Goal: Information Seeking & Learning: Learn about a topic

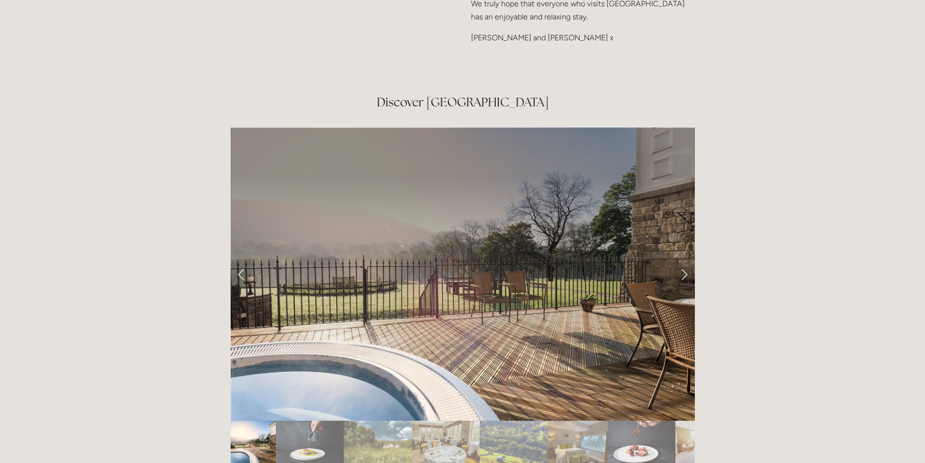
scroll to position [1602, 0]
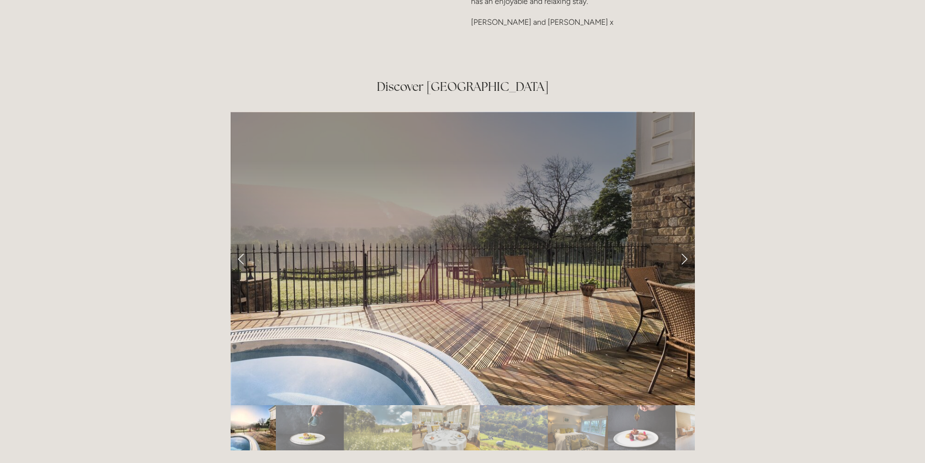
click at [687, 244] on link "Next Slide" at bounding box center [683, 258] width 21 height 29
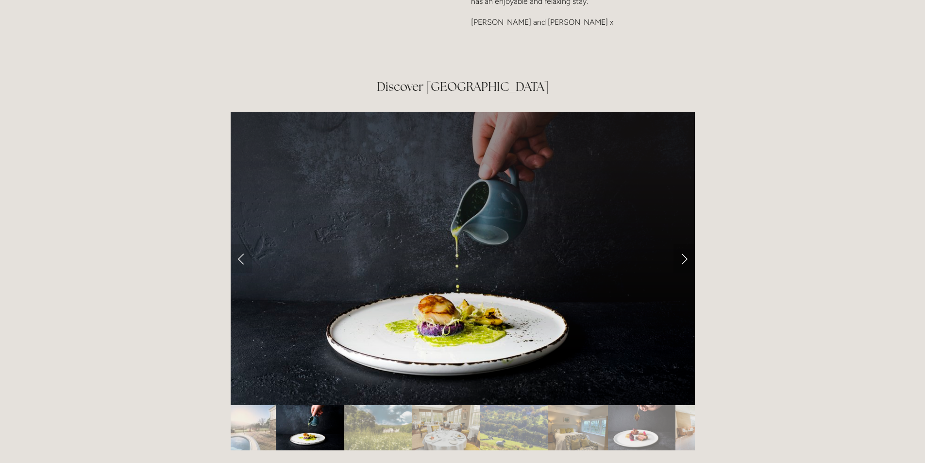
click at [686, 244] on link "Next Slide" at bounding box center [683, 258] width 21 height 29
click at [681, 244] on link "Next Slide" at bounding box center [683, 258] width 21 height 29
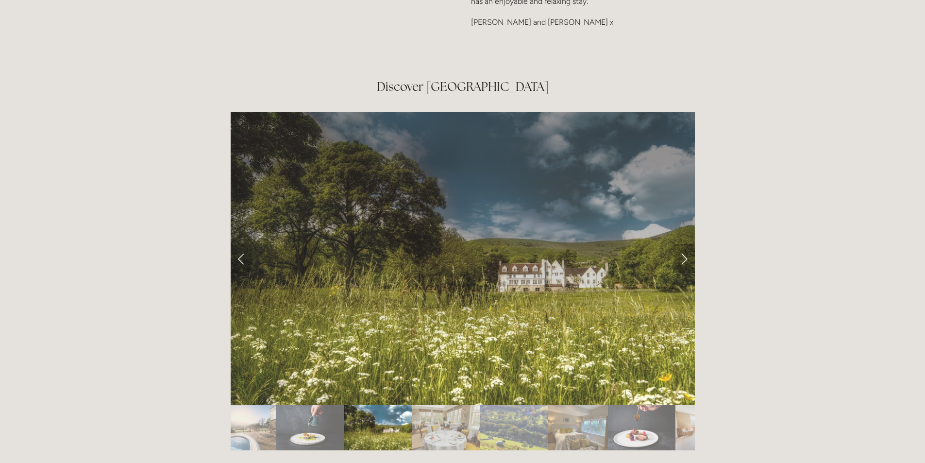
click at [681, 244] on link "Next Slide" at bounding box center [683, 258] width 21 height 29
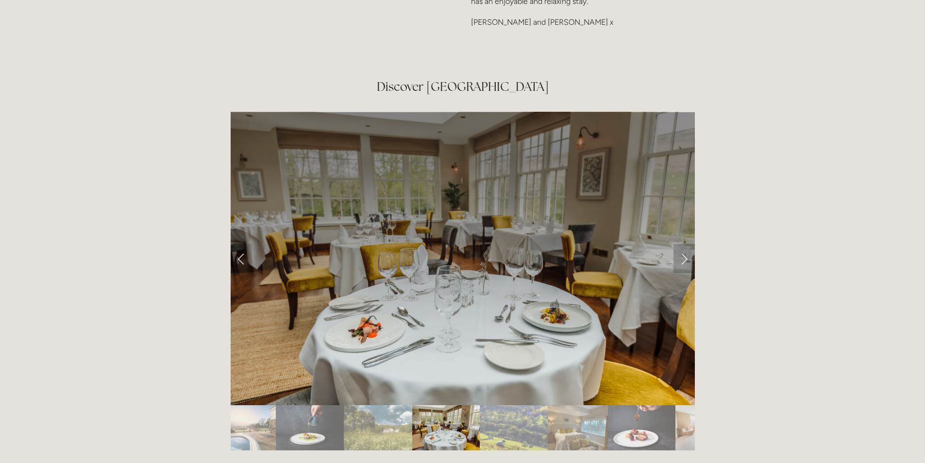
click at [681, 244] on link "Next Slide" at bounding box center [683, 258] width 21 height 29
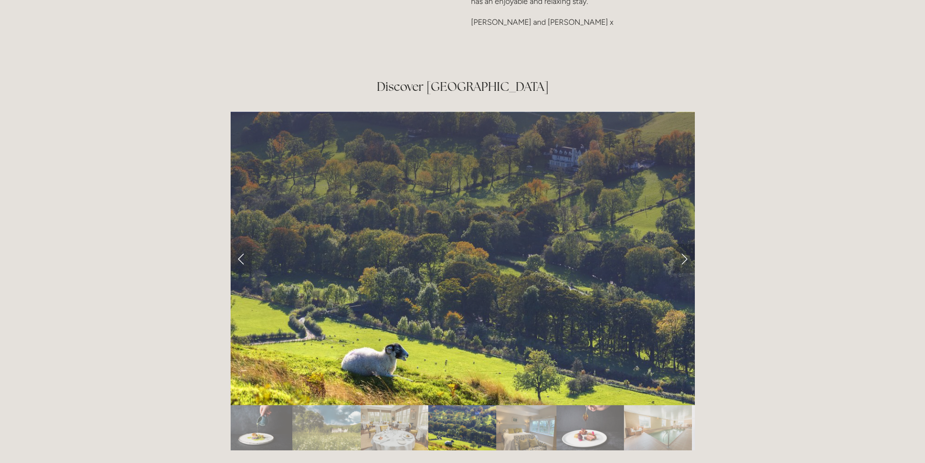
click at [681, 244] on link "Next Slide" at bounding box center [683, 258] width 21 height 29
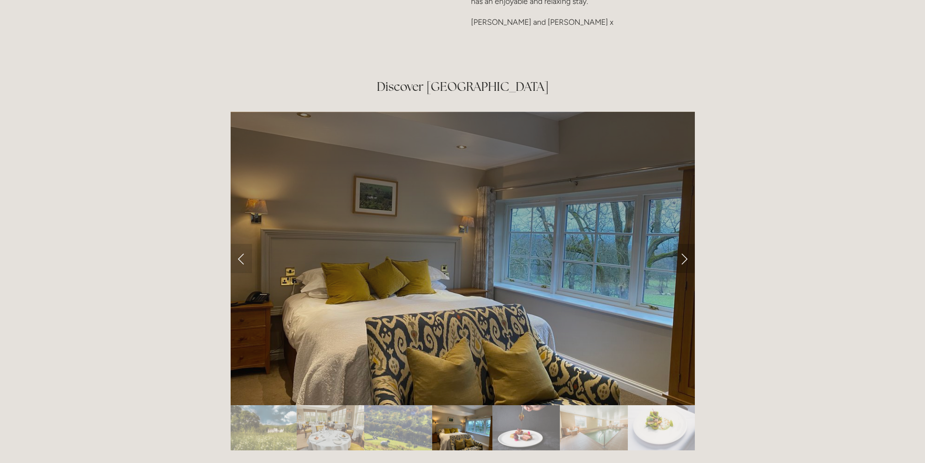
click at [681, 244] on link "Next Slide" at bounding box center [683, 258] width 21 height 29
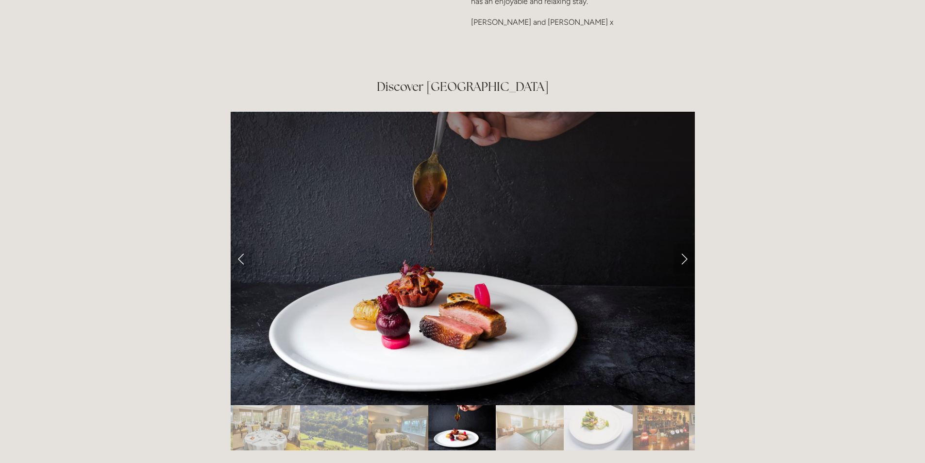
click at [681, 244] on link "Next Slide" at bounding box center [683, 258] width 21 height 29
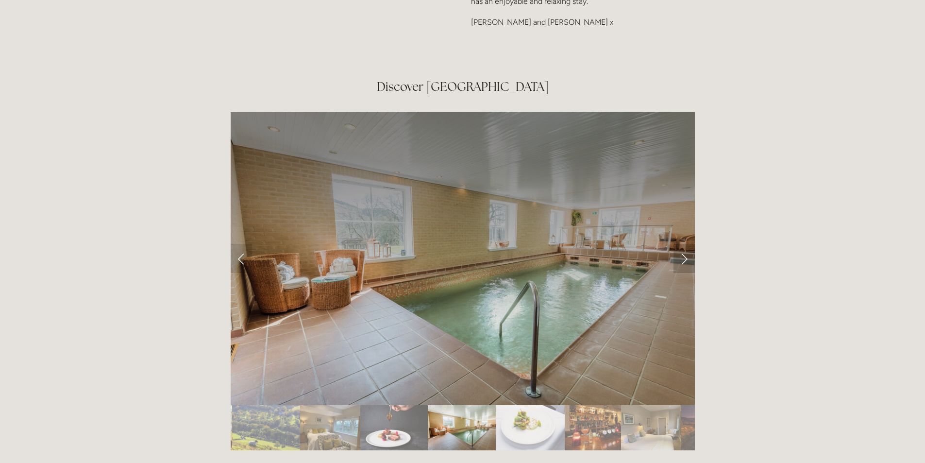
click at [681, 244] on link "Next Slide" at bounding box center [683, 258] width 21 height 29
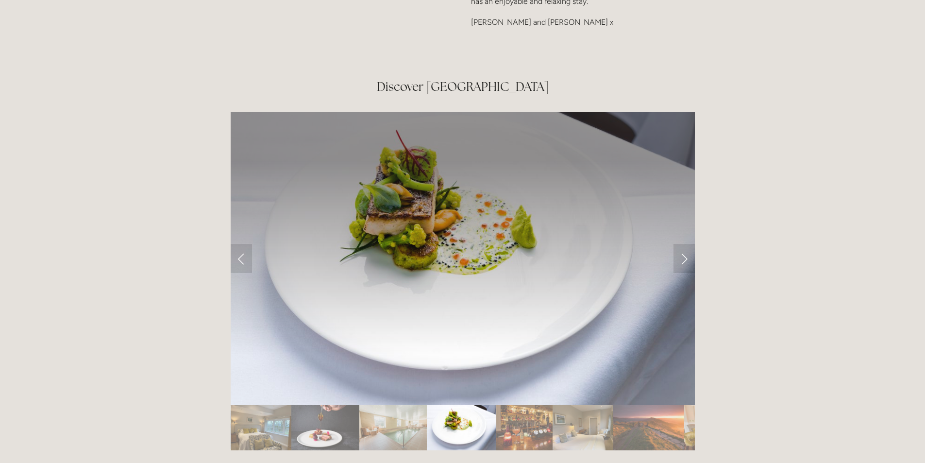
click at [780, 175] on div "Rooms Rooms Your Stay Book a stay Offers Spa" at bounding box center [462, 94] width 925 height 3392
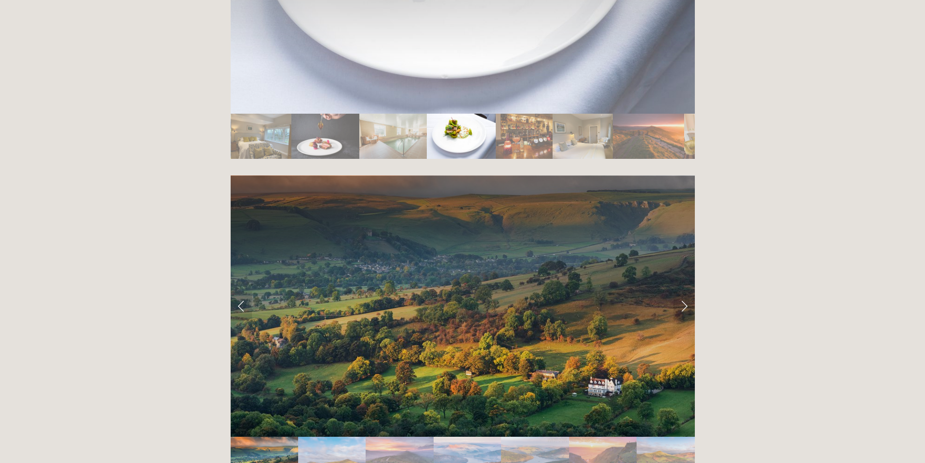
scroll to position [1942, 0]
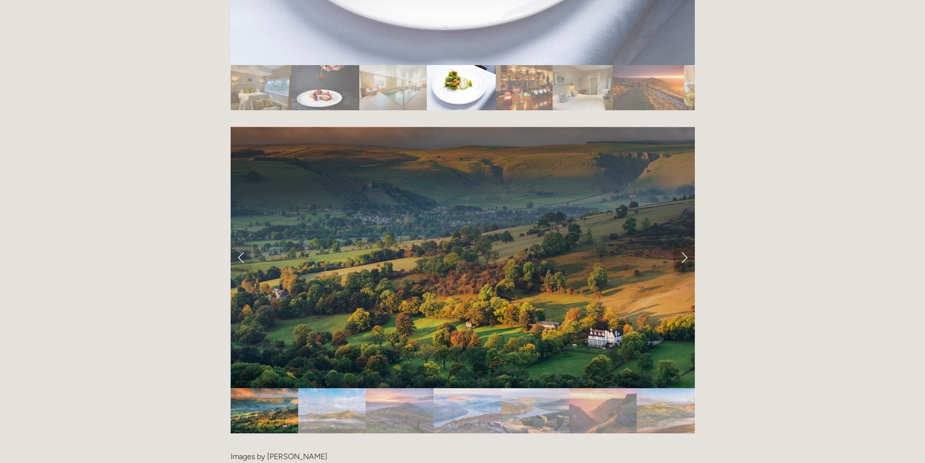
click at [678, 243] on link "Next Slide" at bounding box center [683, 257] width 21 height 29
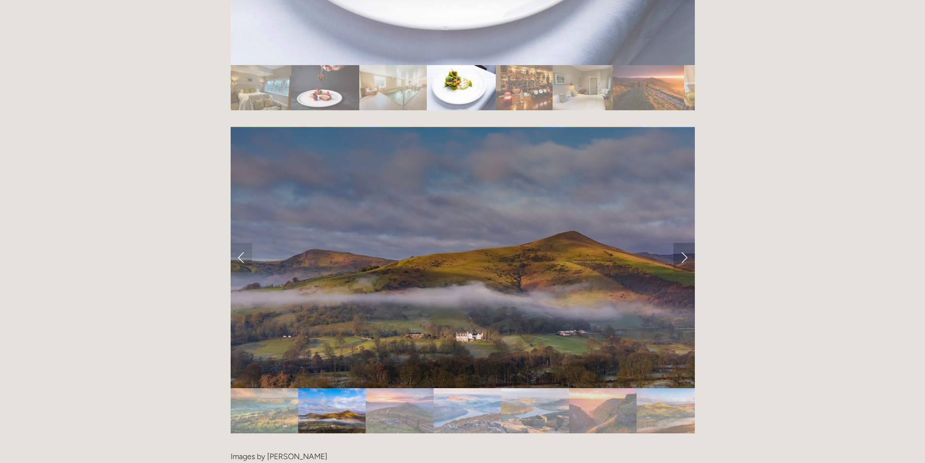
click at [686, 243] on link "Next Slide" at bounding box center [683, 257] width 21 height 29
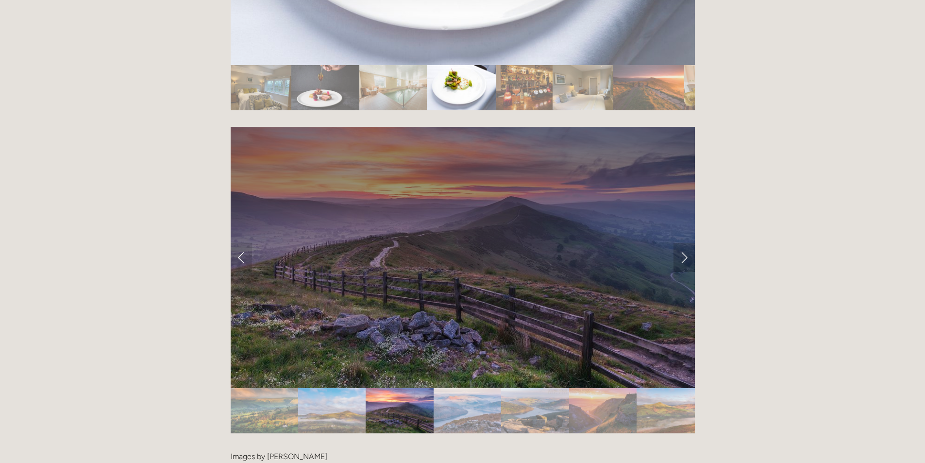
click at [686, 243] on link "Next Slide" at bounding box center [683, 257] width 21 height 29
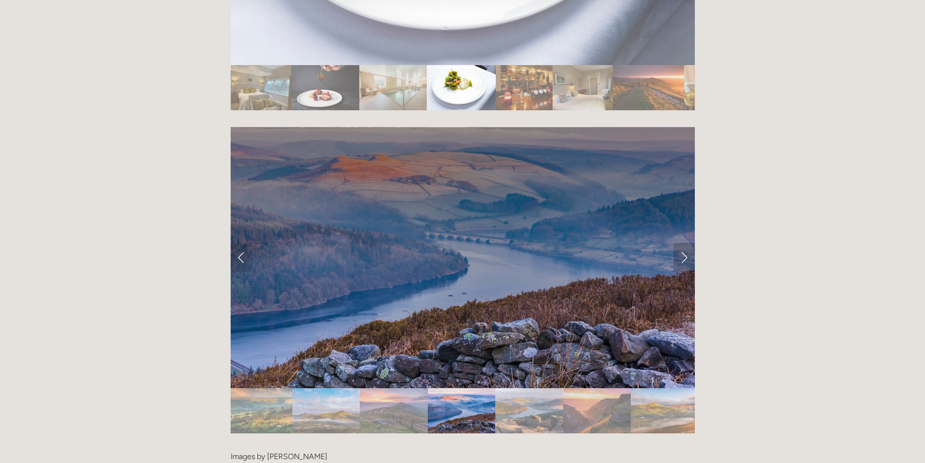
click at [686, 243] on link "Next Slide" at bounding box center [683, 257] width 21 height 29
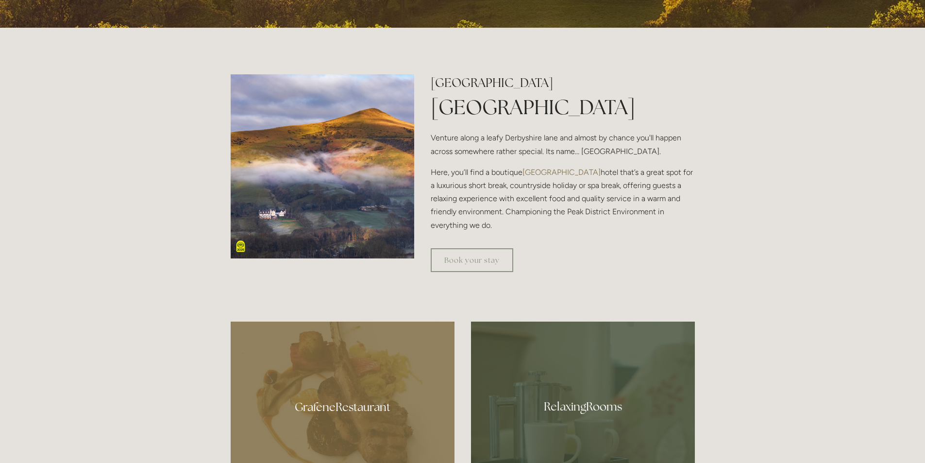
scroll to position [388, 0]
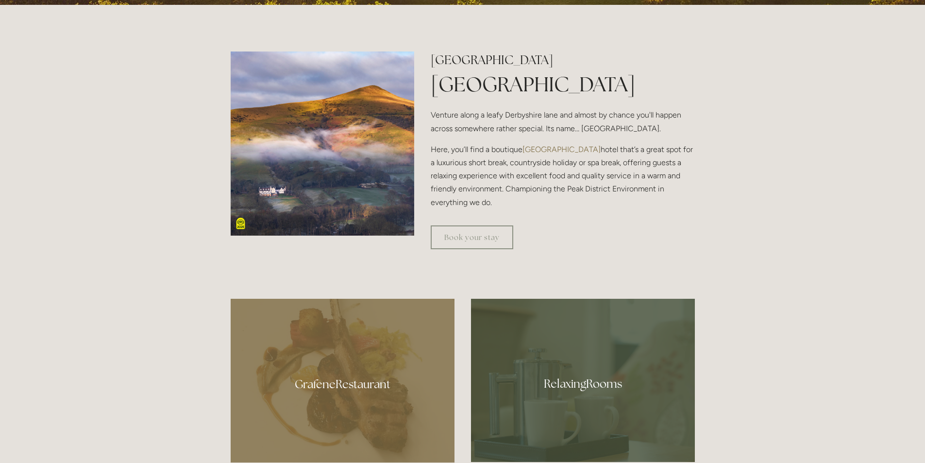
click at [235, 221] on img at bounding box center [323, 143] width 184 height 184
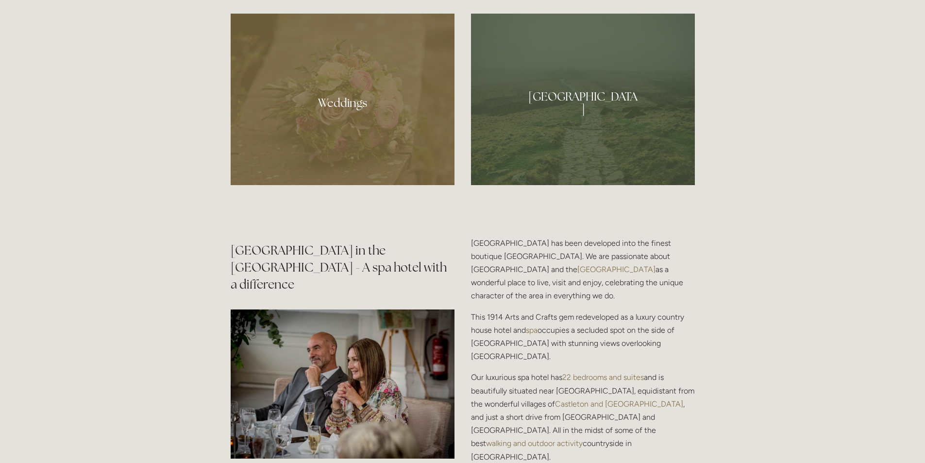
scroll to position [971, 0]
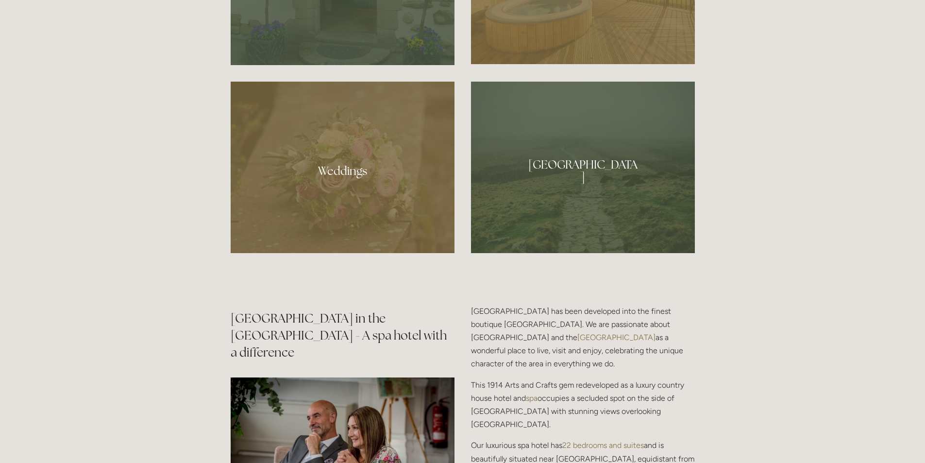
click at [593, 166] on div at bounding box center [583, 167] width 224 height 171
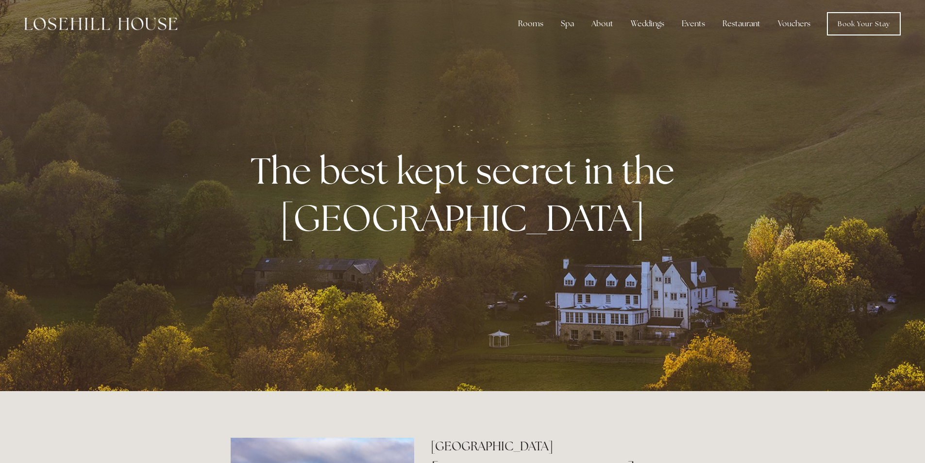
scroll to position [0, 0]
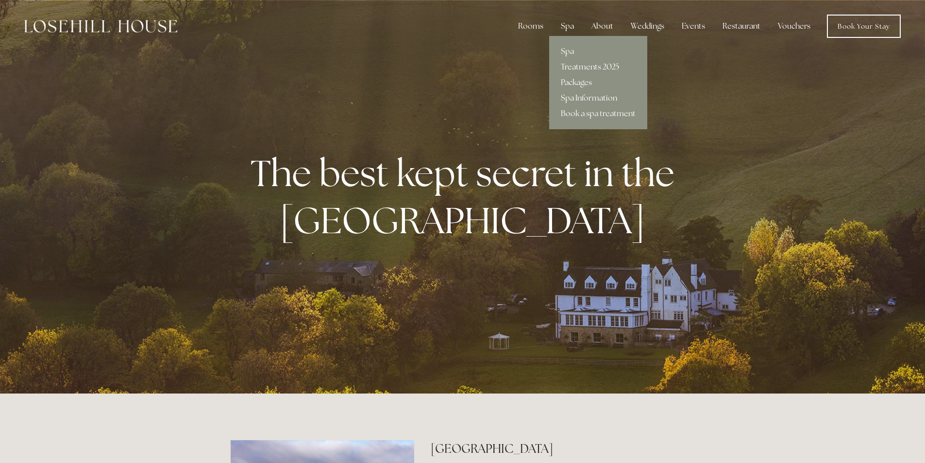
click at [592, 64] on link "Treatments 2025" at bounding box center [598, 67] width 98 height 16
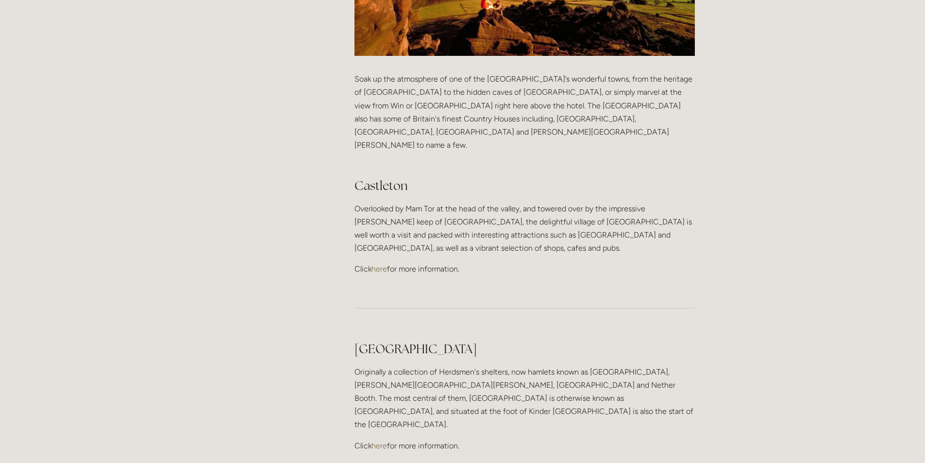
scroll to position [437, 0]
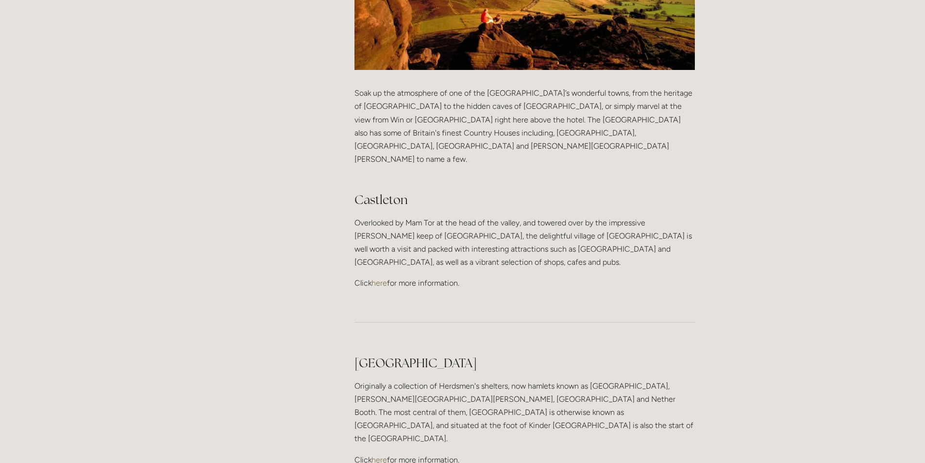
click at [383, 278] on link "here" at bounding box center [379, 282] width 16 height 9
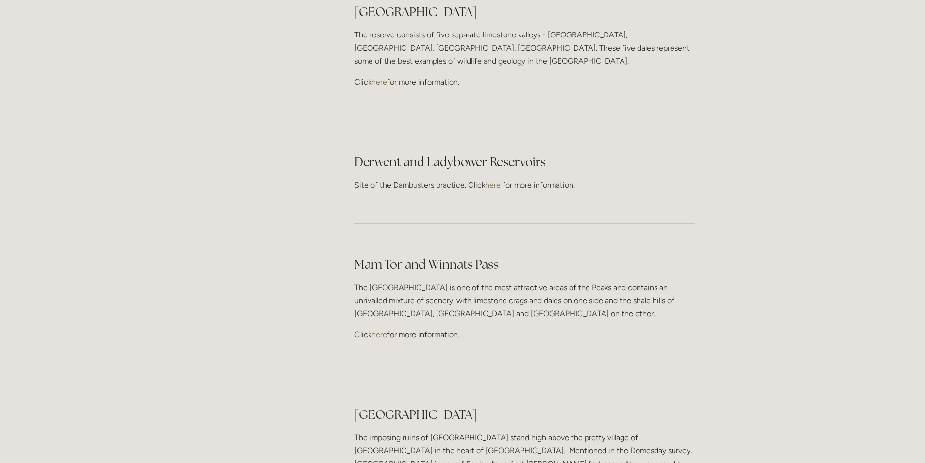
scroll to position [1505, 0]
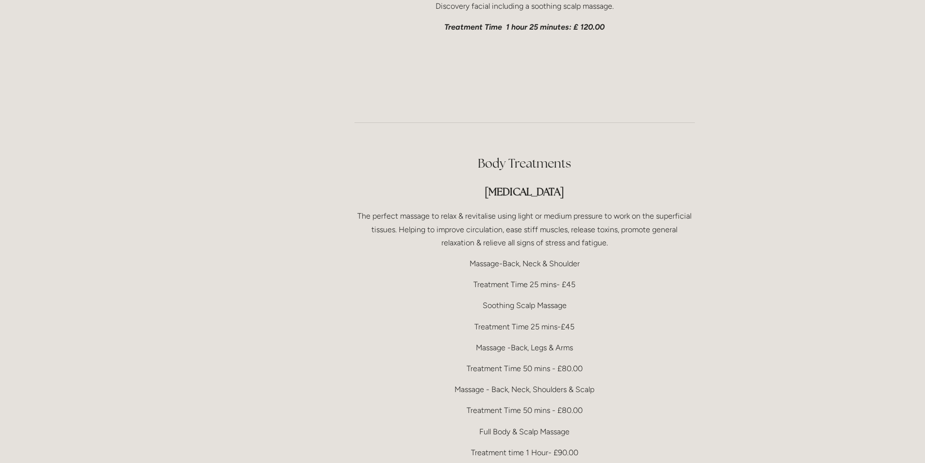
scroll to position [1690, 0]
